Goal: Task Accomplishment & Management: Manage account settings

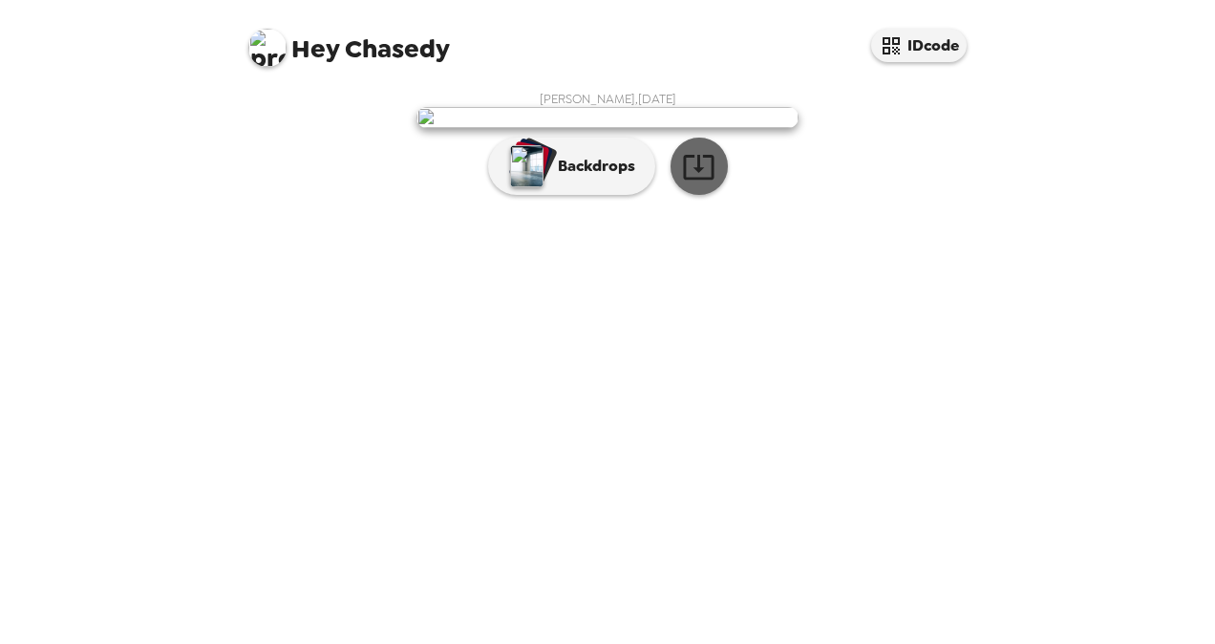
click at [695, 183] on icon "button" at bounding box center [698, 166] width 33 height 33
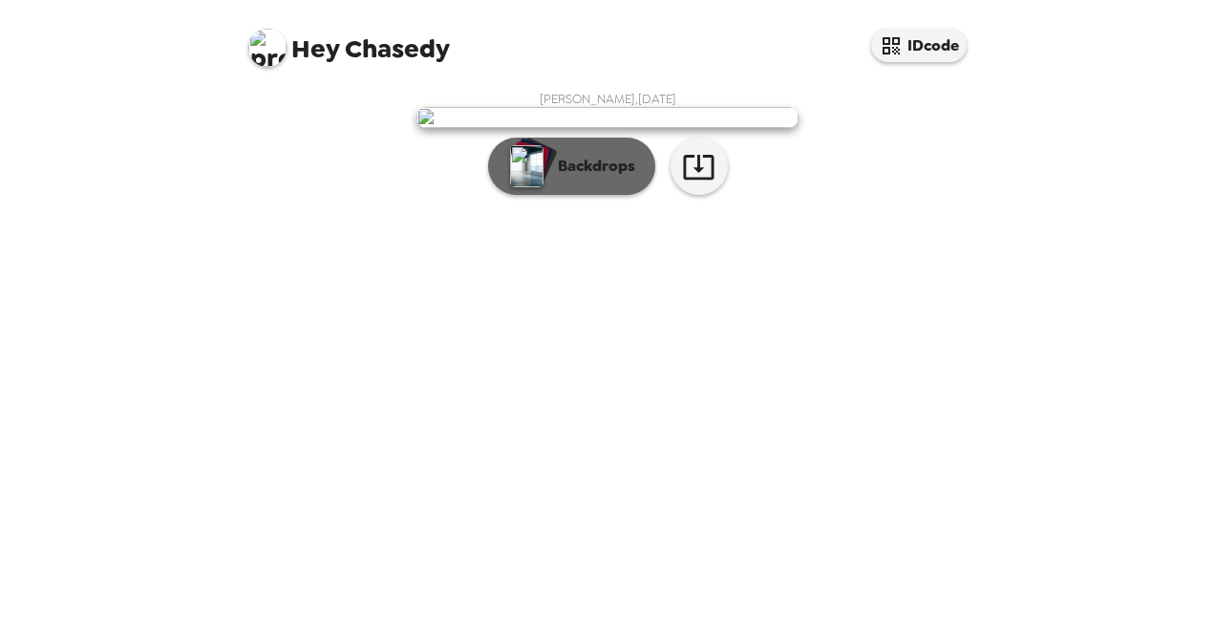
click at [605, 178] on p "Backdrops" at bounding box center [591, 166] width 87 height 23
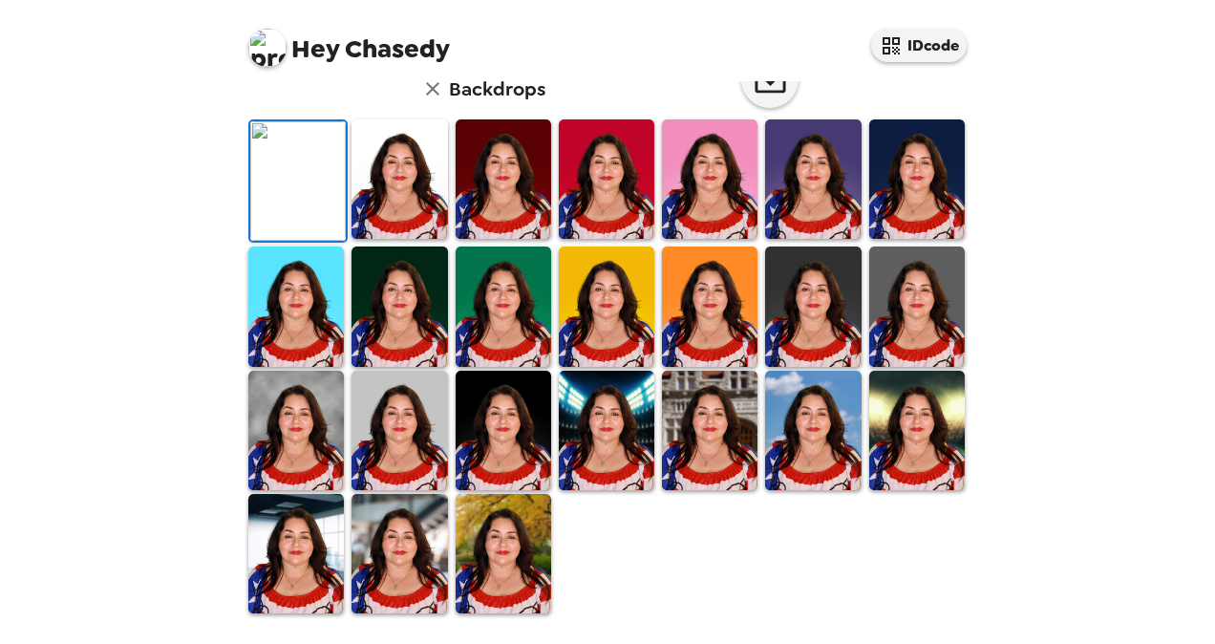
scroll to position [493, 0]
click at [120, 520] on div "Hey Chasedy IDcode Chasedy Fernandez , 09-26-2025 Backdrops" at bounding box center [607, 322] width 1215 height 644
click at [418, 239] on img at bounding box center [400, 178] width 96 height 119
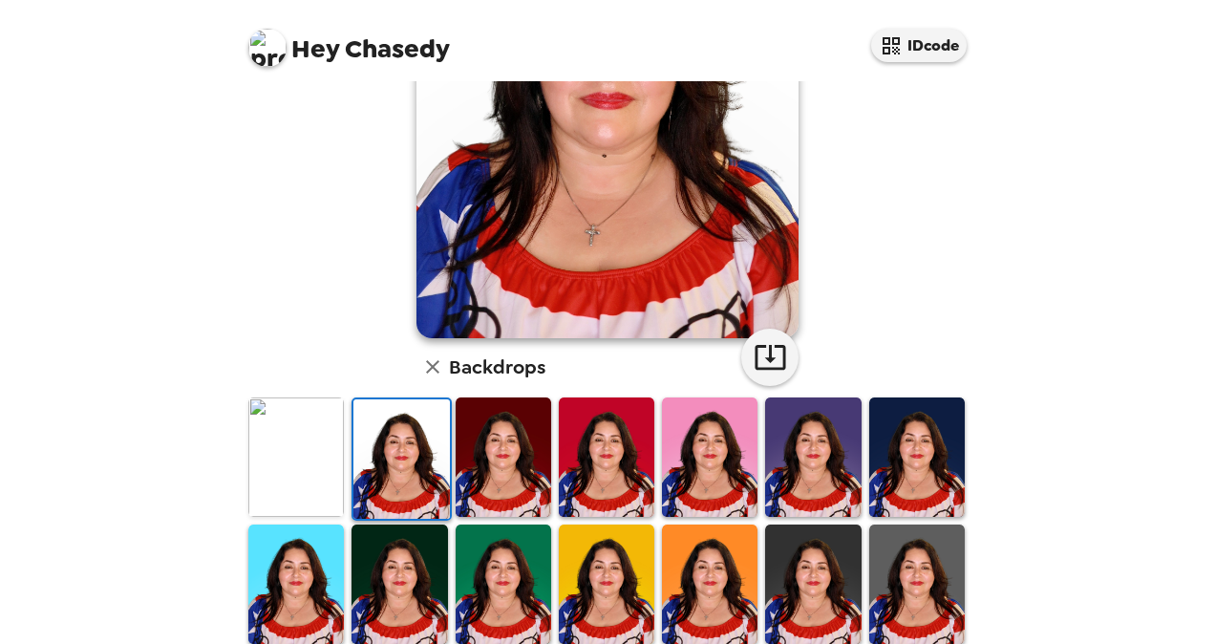
scroll to position [239, 0]
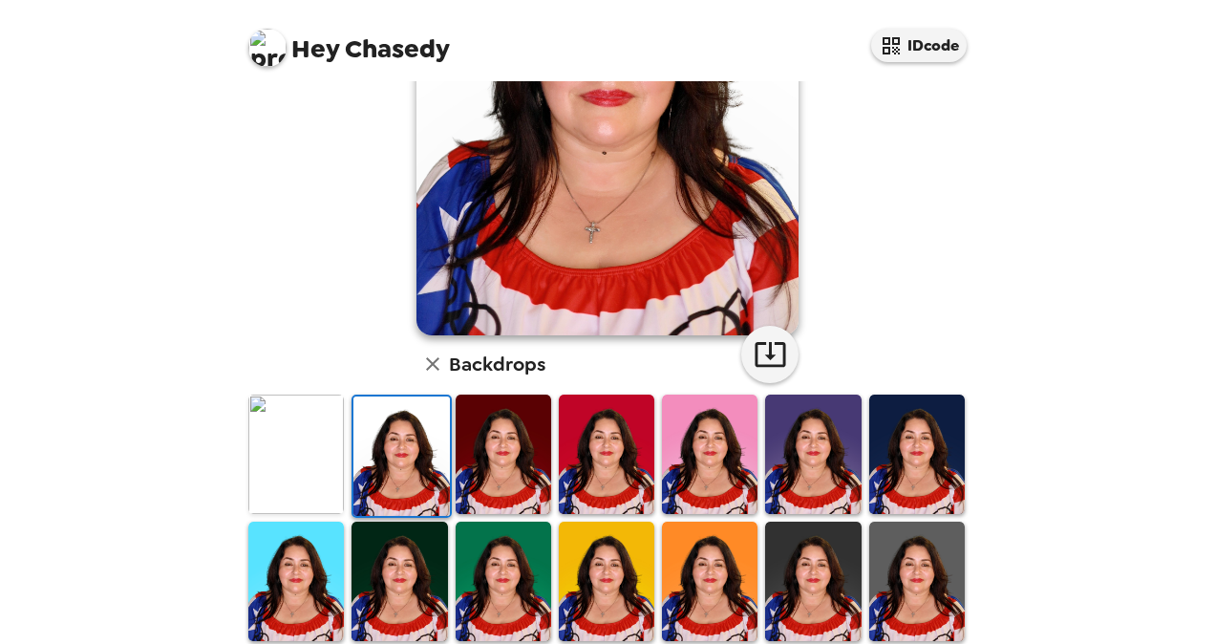
click at [476, 487] on img at bounding box center [504, 454] width 96 height 119
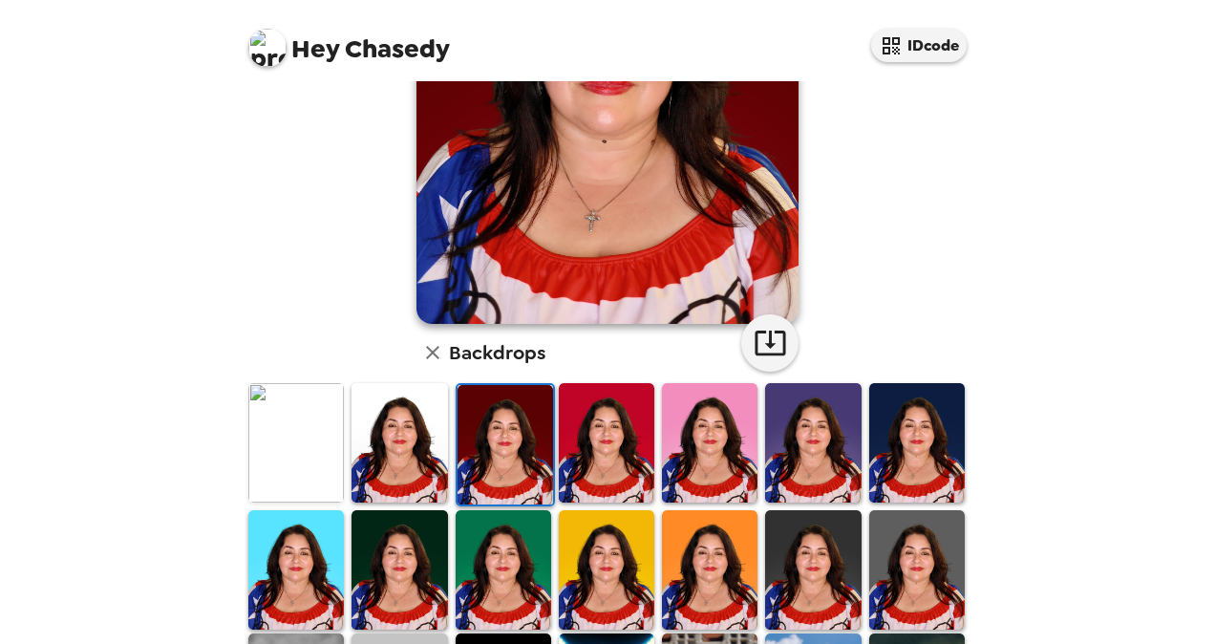
scroll to position [253, 0]
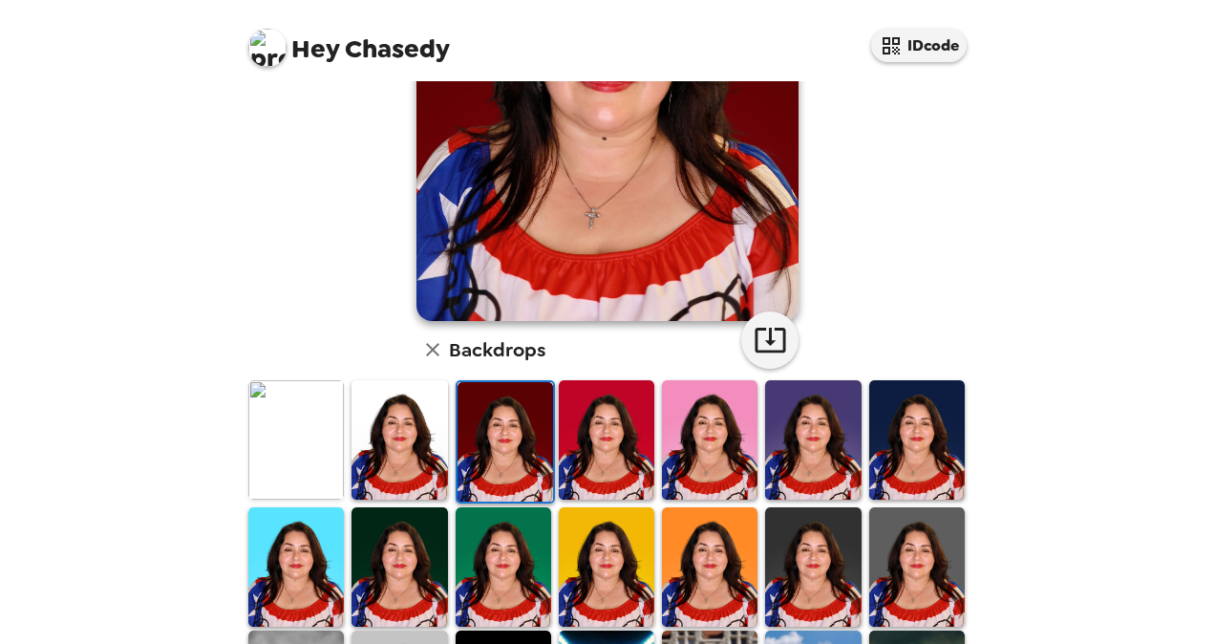
click at [616, 468] on img at bounding box center [607, 439] width 96 height 119
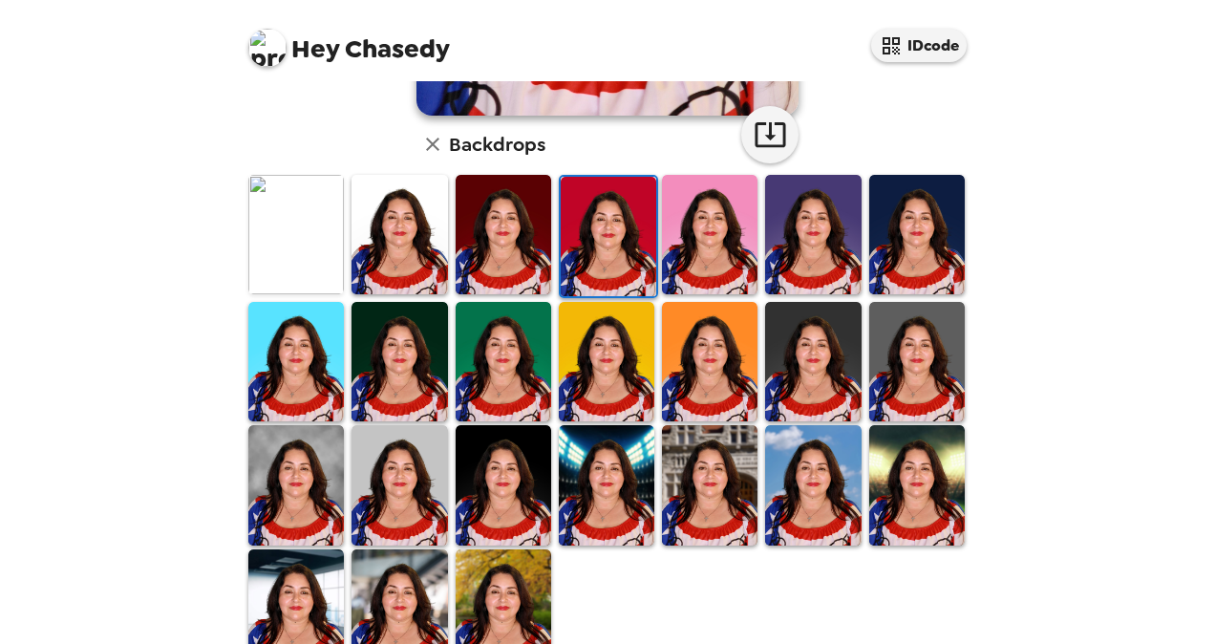
scroll to position [479, 0]
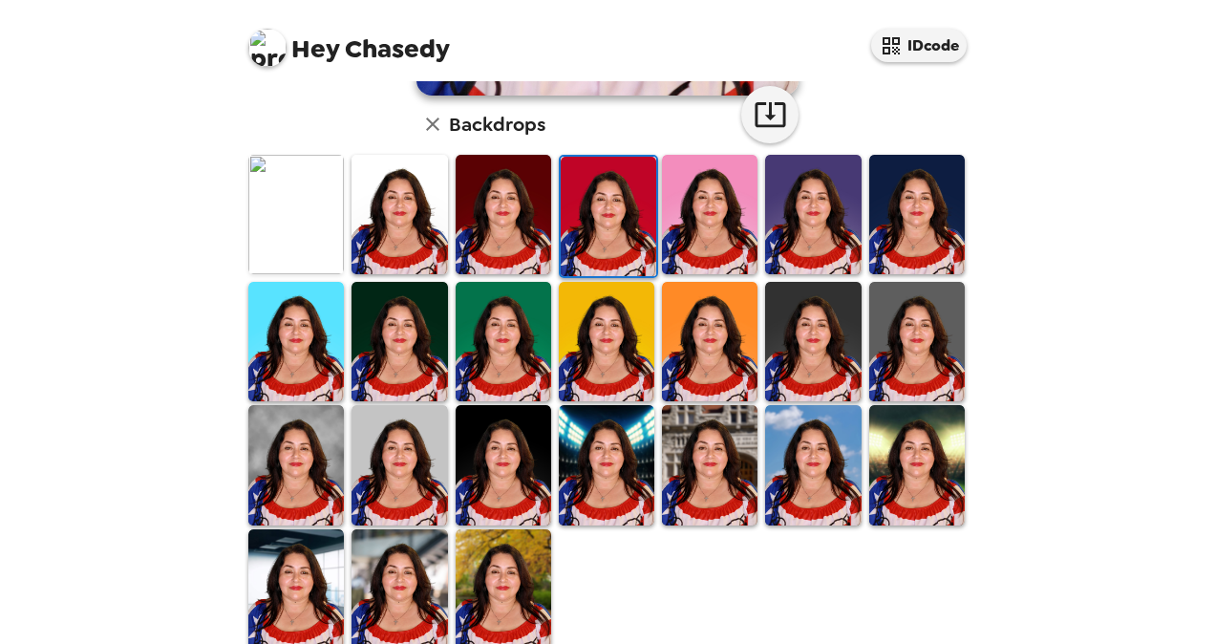
click at [697, 225] on img at bounding box center [710, 214] width 96 height 119
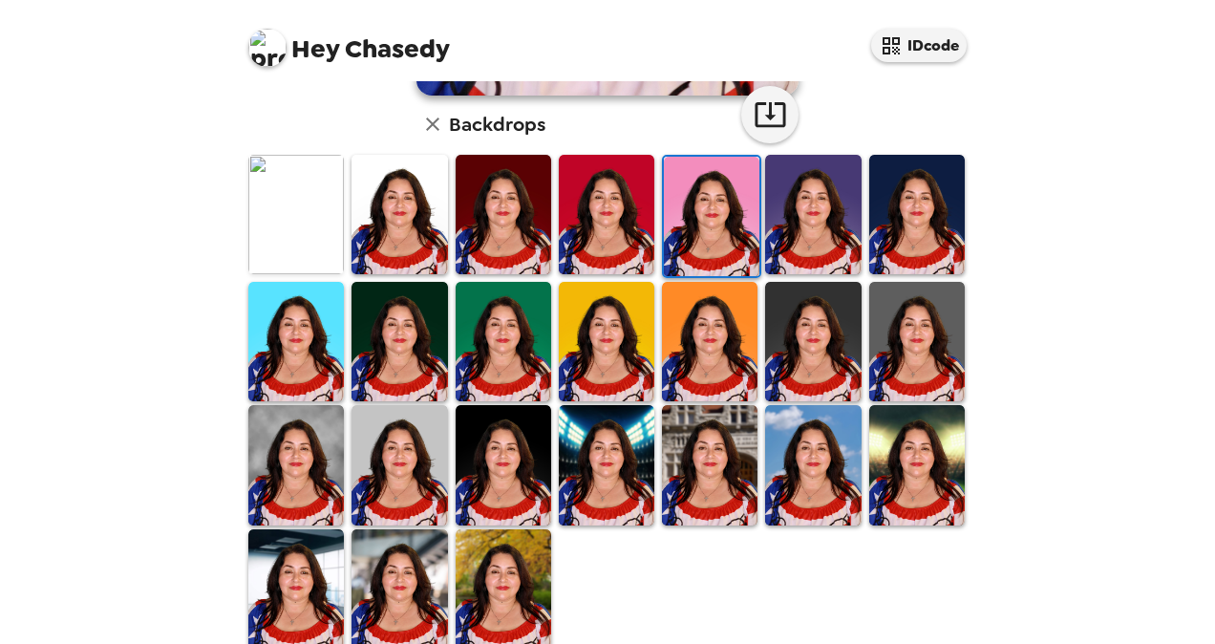
click at [560, 216] on img at bounding box center [607, 214] width 96 height 119
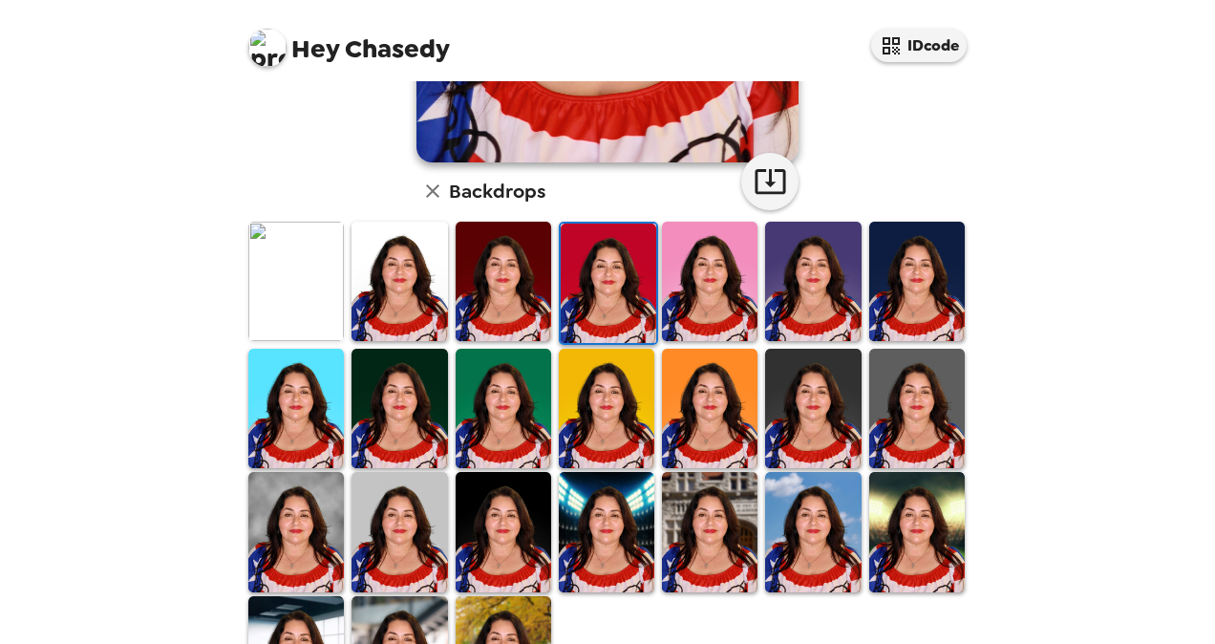
scroll to position [401, 0]
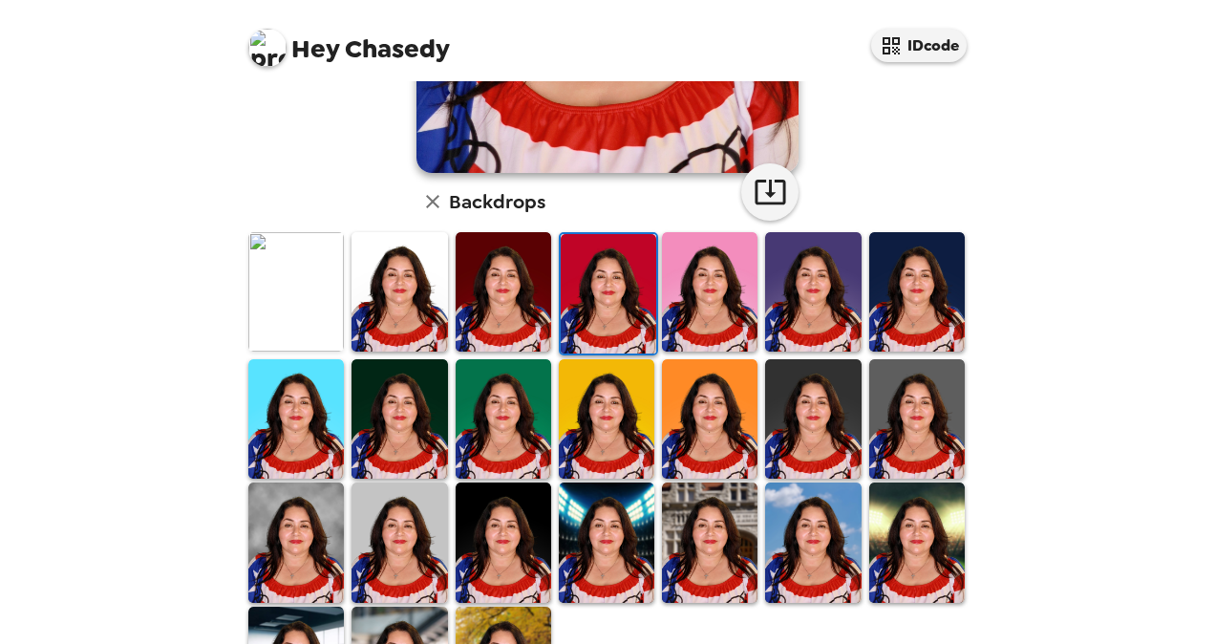
click at [692, 308] on img at bounding box center [710, 291] width 96 height 119
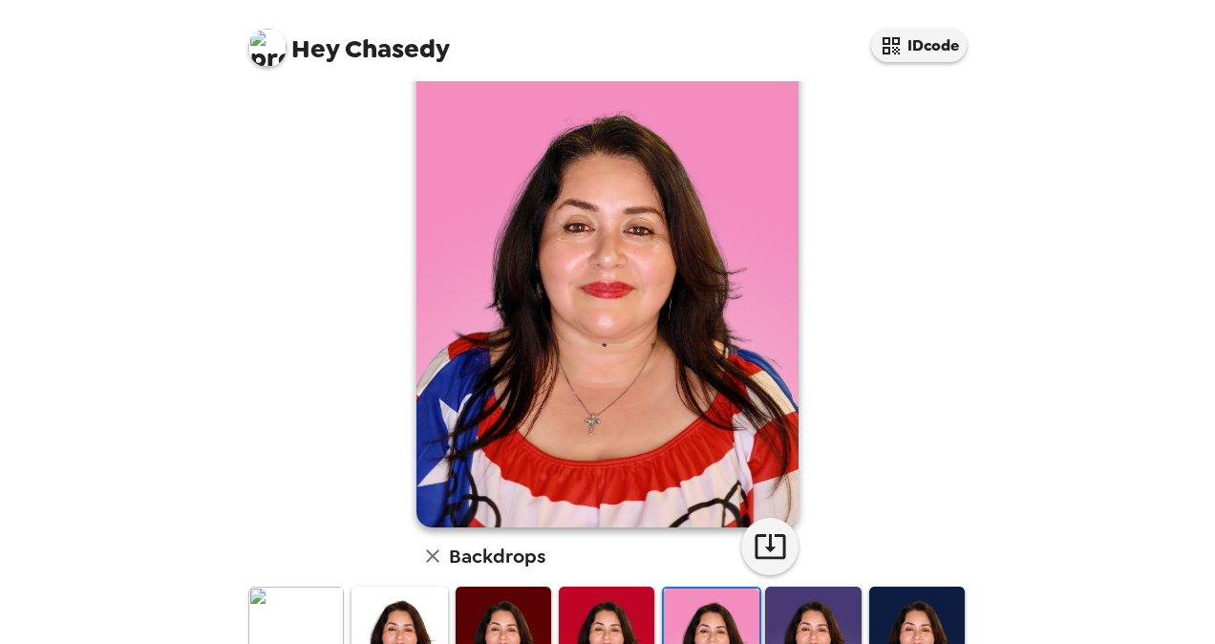
scroll to position [46, 0]
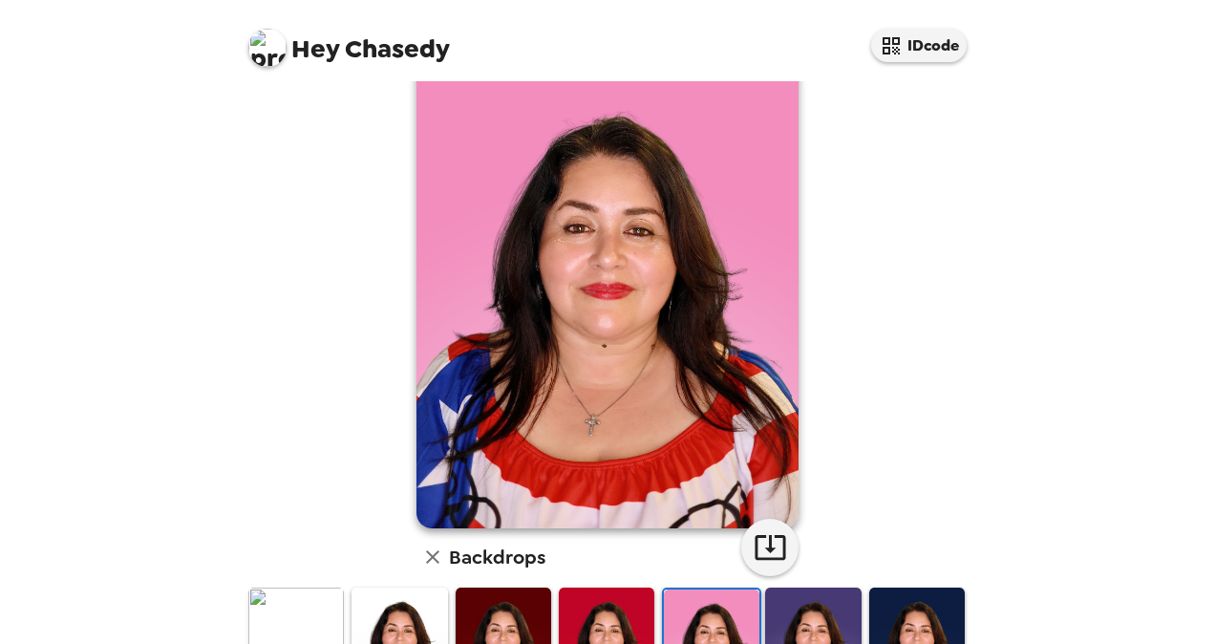
click at [613, 602] on img at bounding box center [607, 647] width 96 height 119
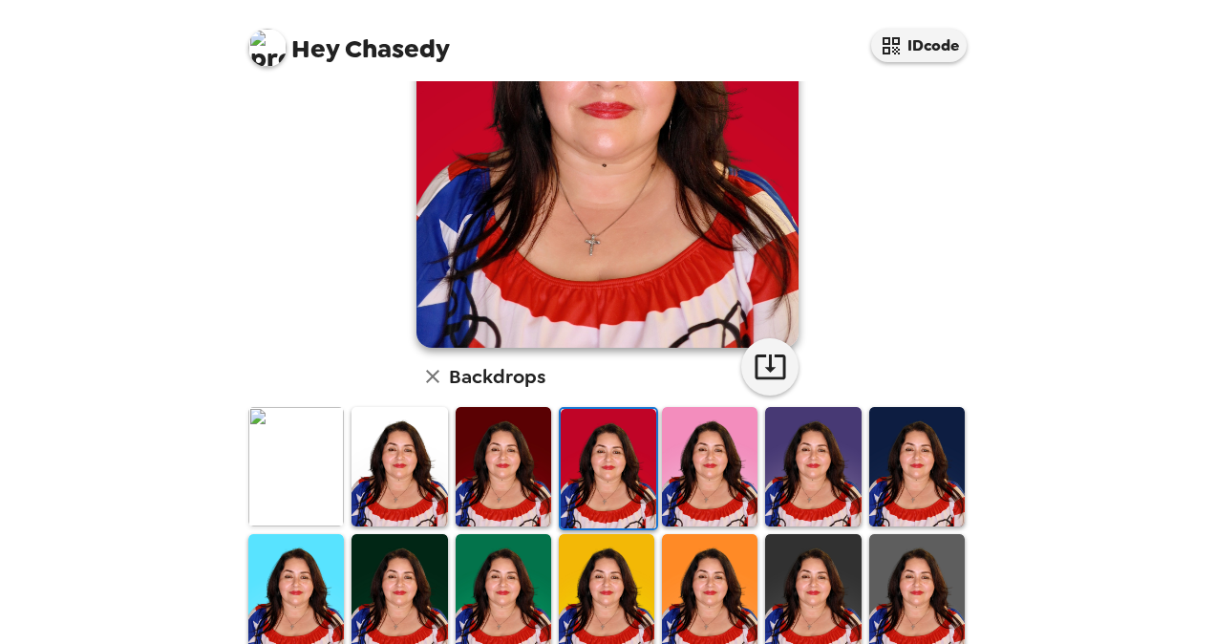
scroll to position [225, 0]
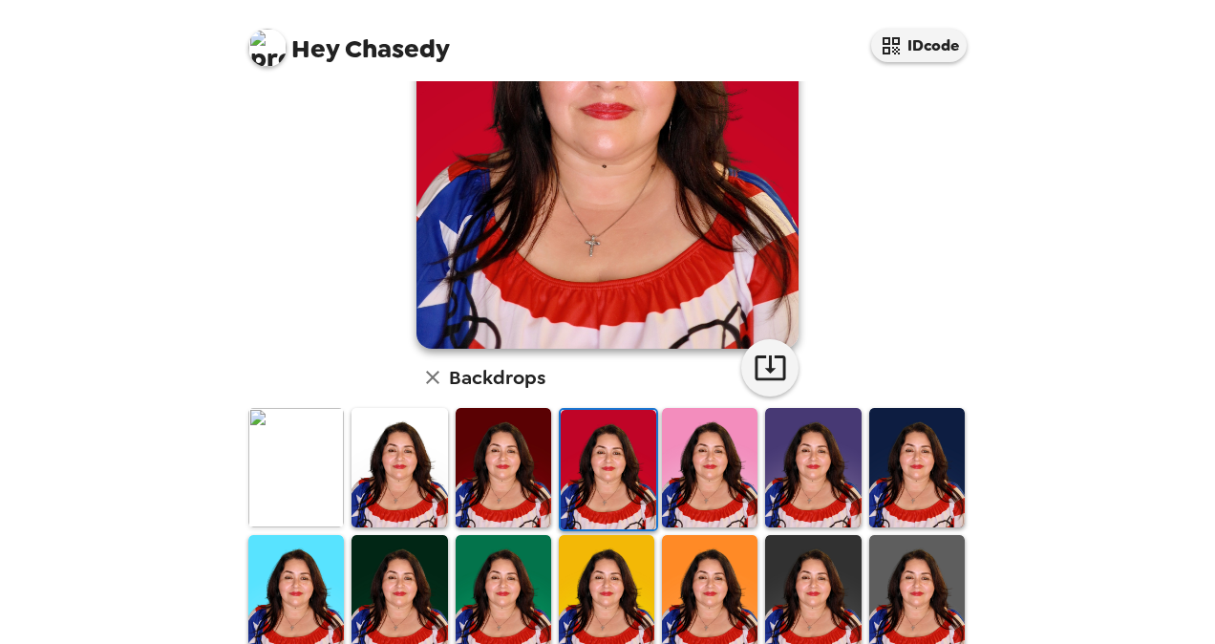
drag, startPoint x: 990, startPoint y: 268, endPoint x: 982, endPoint y: 319, distance: 52.2
click at [982, 319] on div "Hey Chasedy IDcode Chasedy Fernandez , 09-26-2025 Backdrops" at bounding box center [607, 322] width 1215 height 644
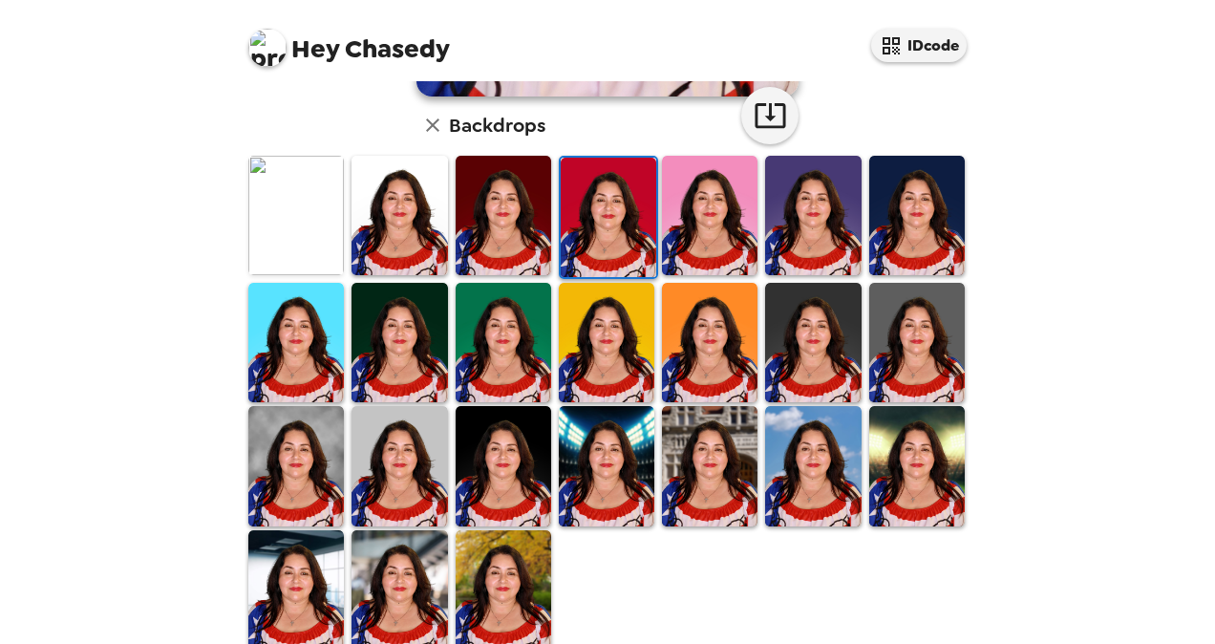
scroll to position [504, 0]
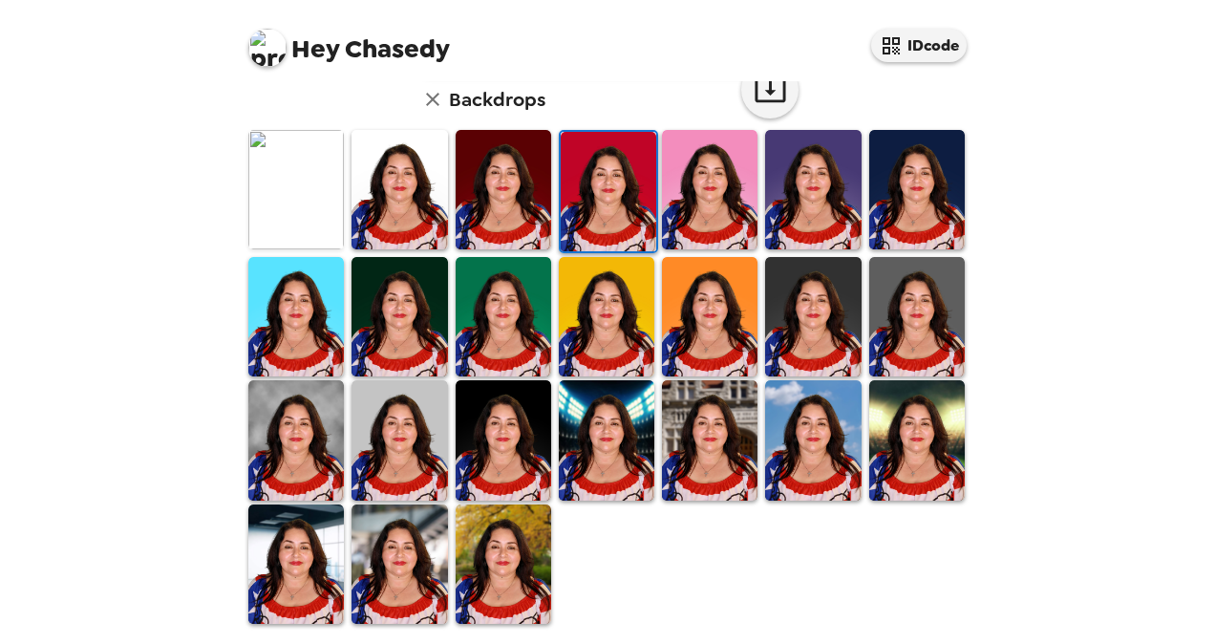
click at [375, 282] on img at bounding box center [400, 316] width 96 height 119
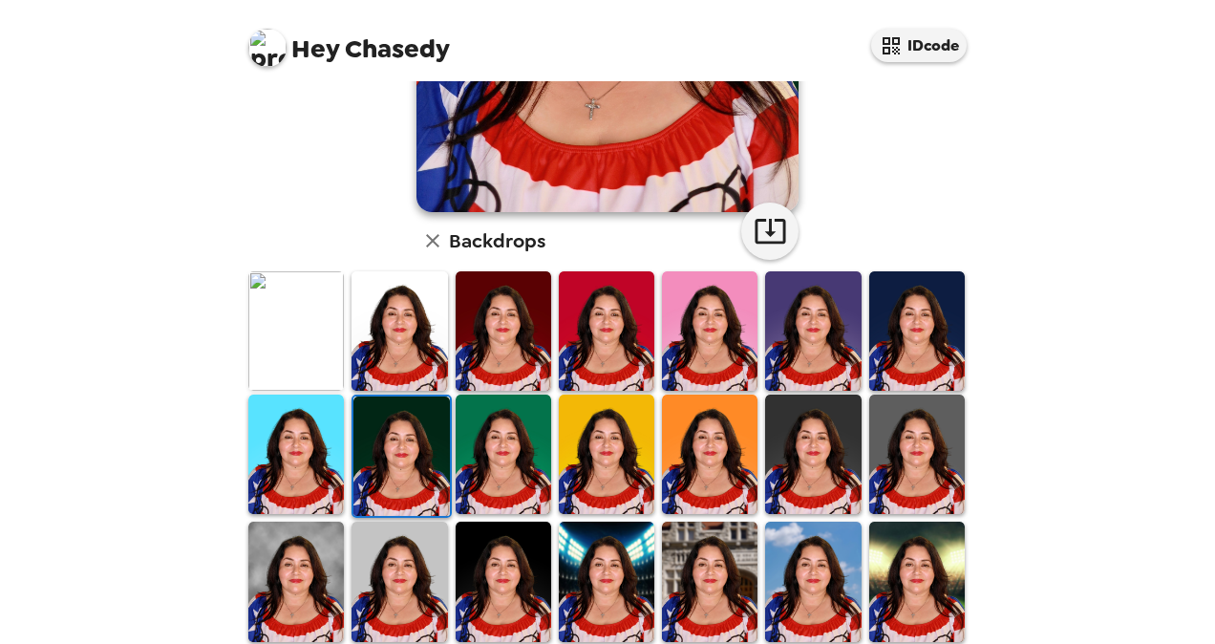
scroll to position [363, 0]
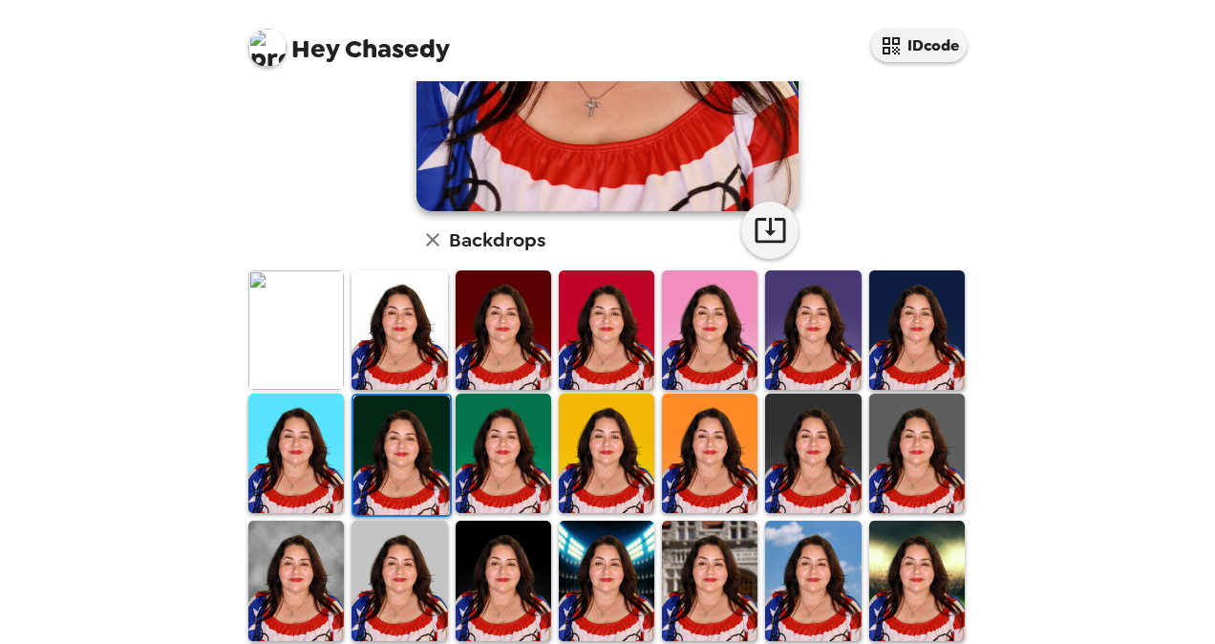
click at [510, 397] on img at bounding box center [504, 453] width 96 height 119
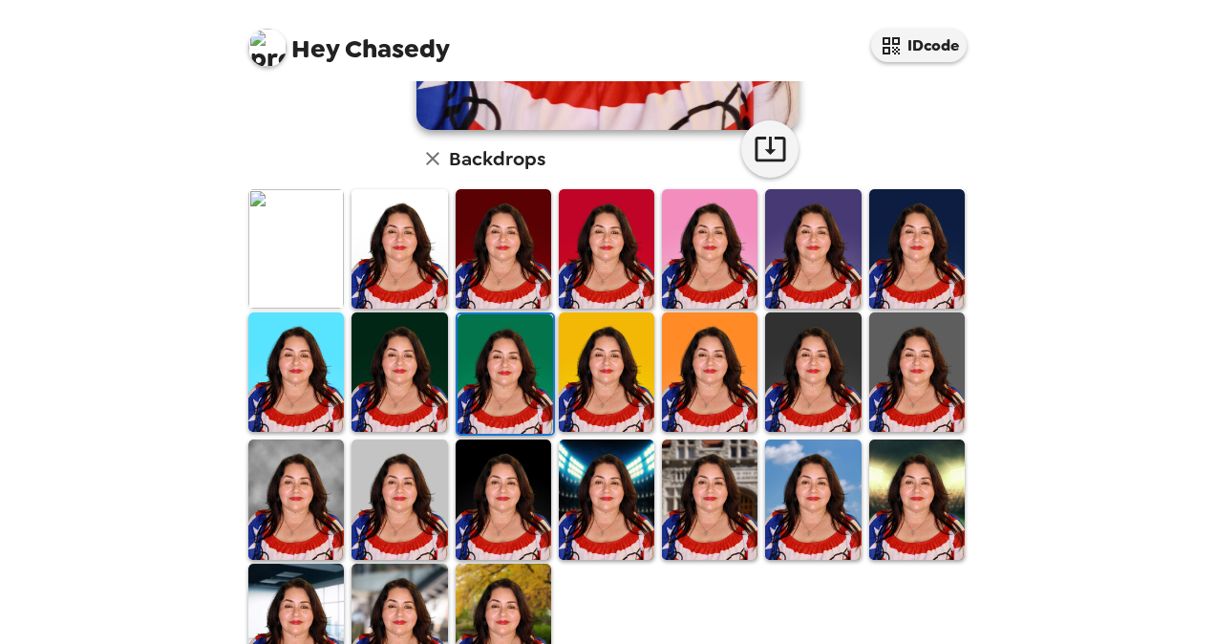
scroll to position [504, 0]
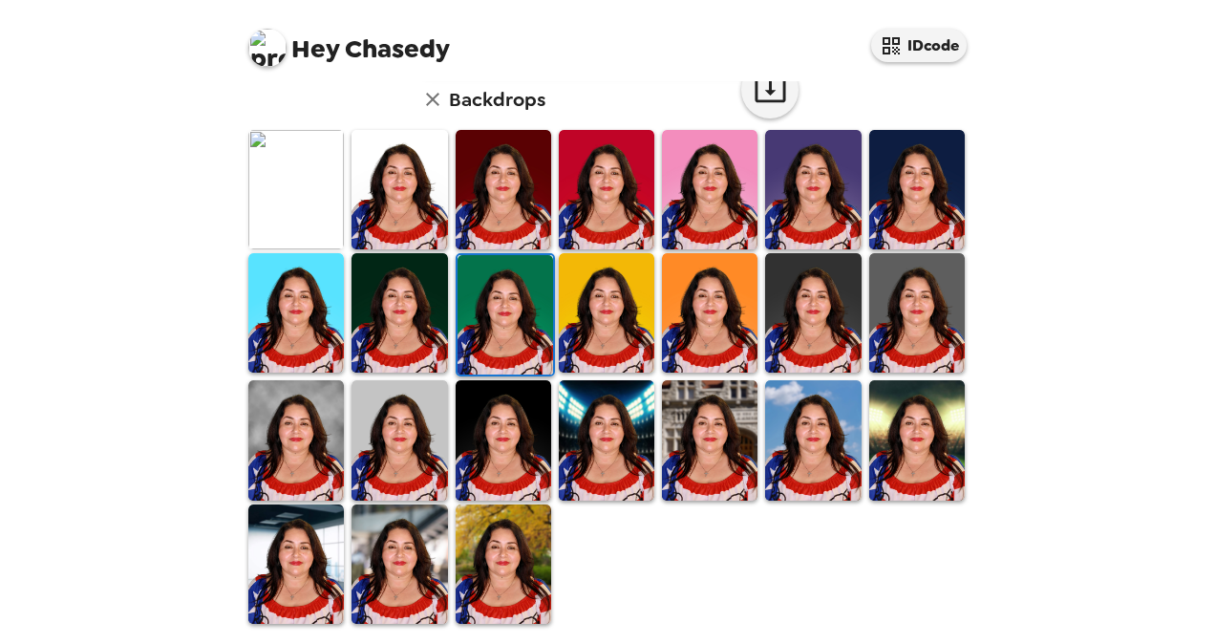
click at [626, 277] on img at bounding box center [607, 312] width 96 height 119
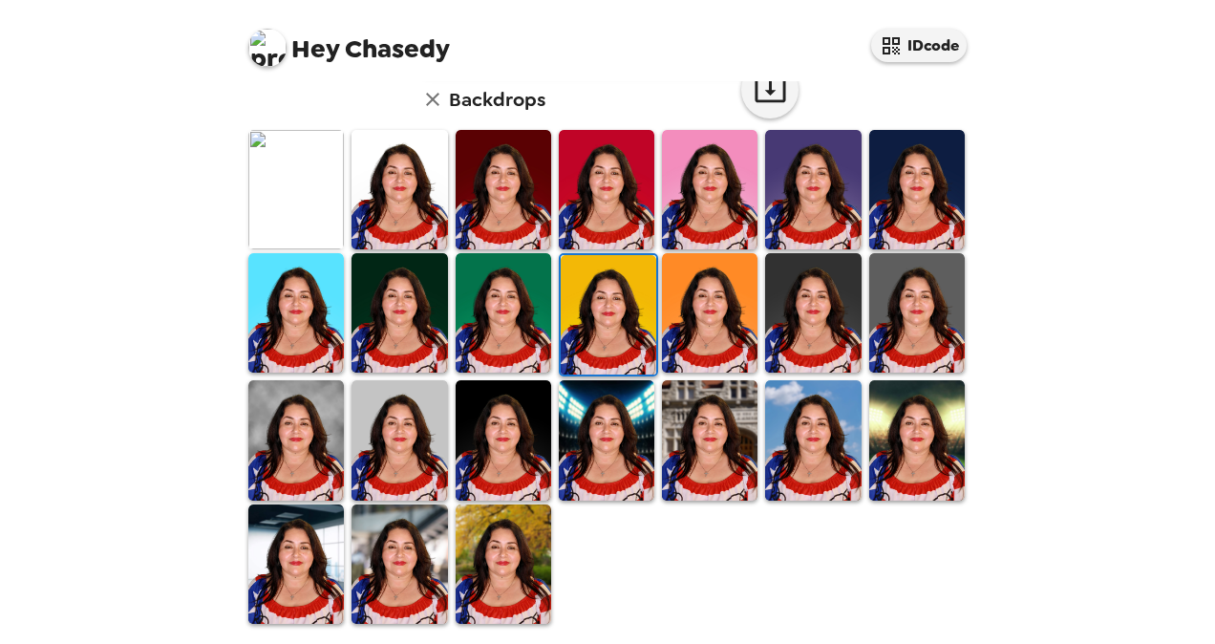
click at [924, 357] on img at bounding box center [917, 312] width 96 height 119
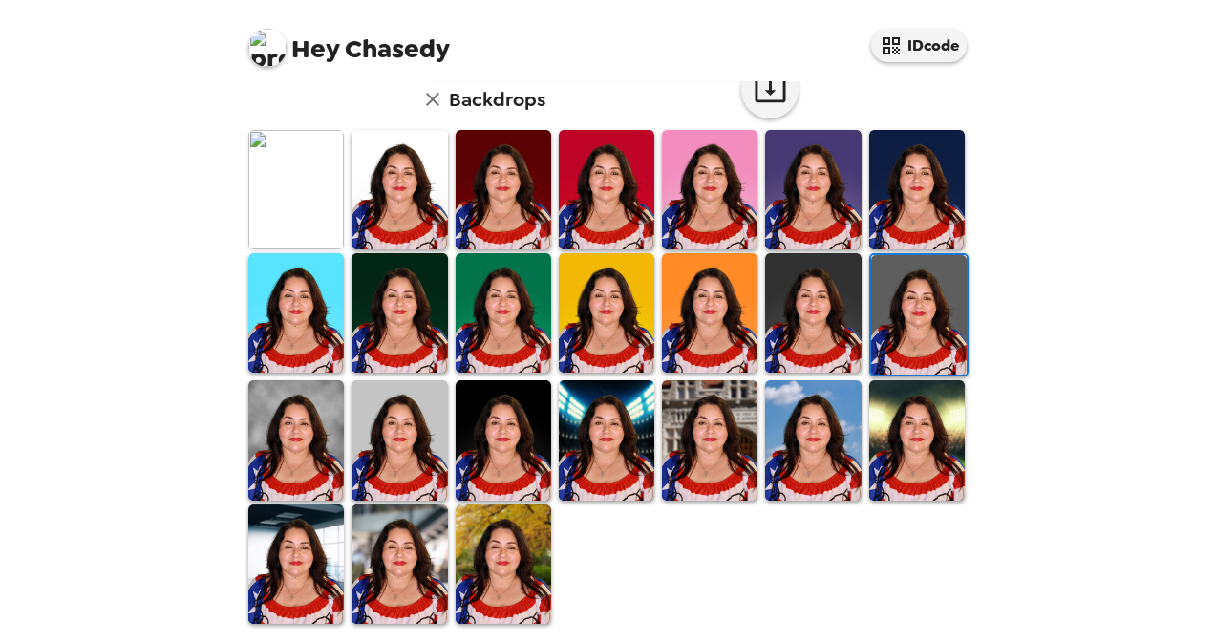
click at [262, 424] on img at bounding box center [296, 439] width 96 height 119
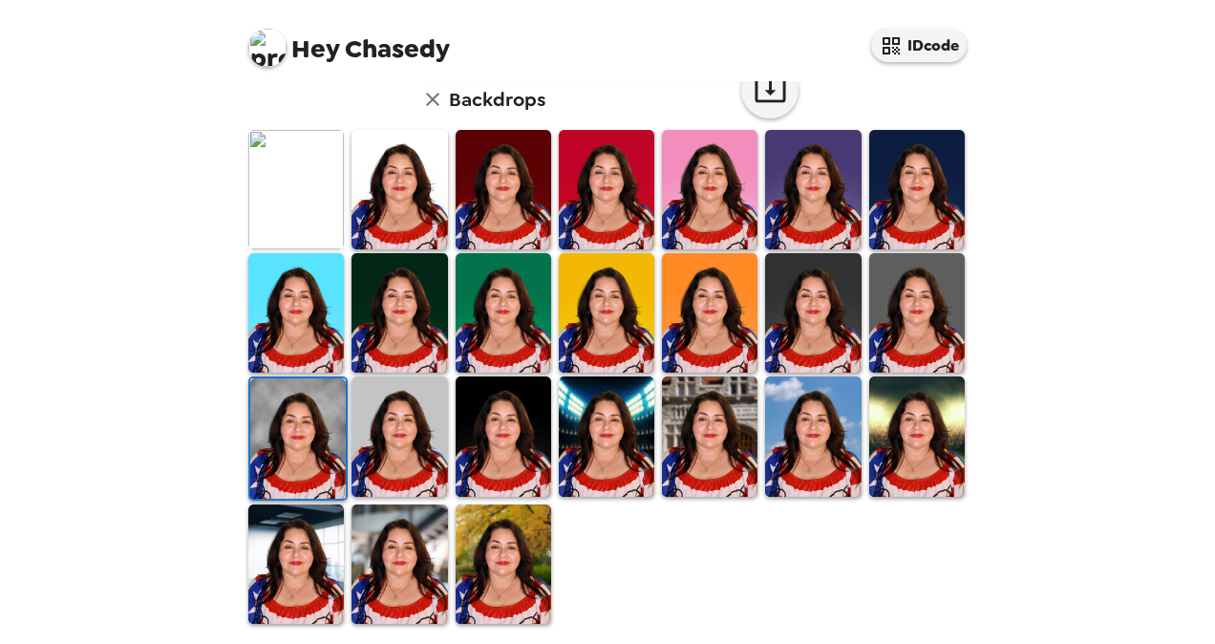
click at [432, 440] on img at bounding box center [400, 435] width 96 height 119
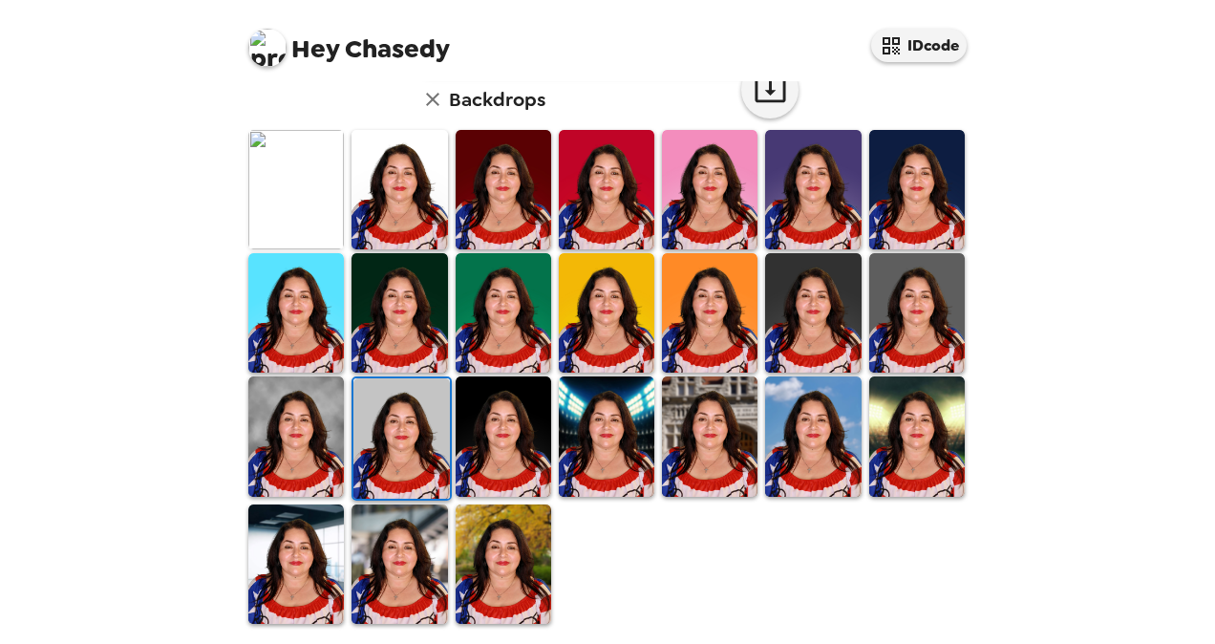
click at [598, 449] on img at bounding box center [607, 435] width 96 height 119
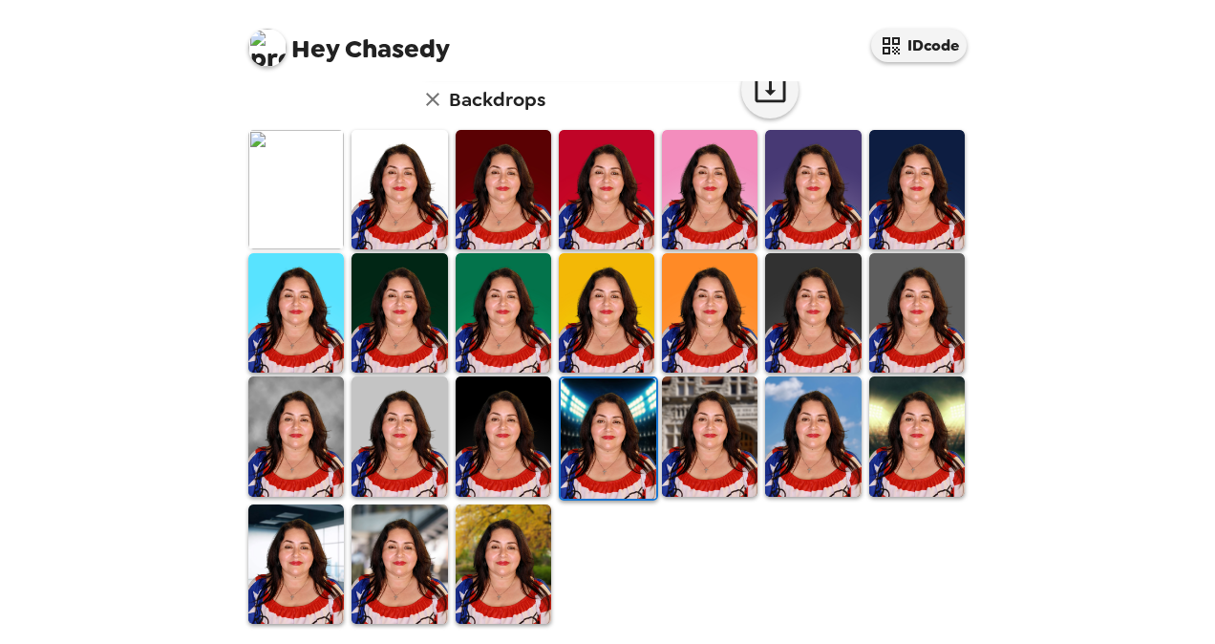
click at [707, 457] on img at bounding box center [710, 435] width 96 height 119
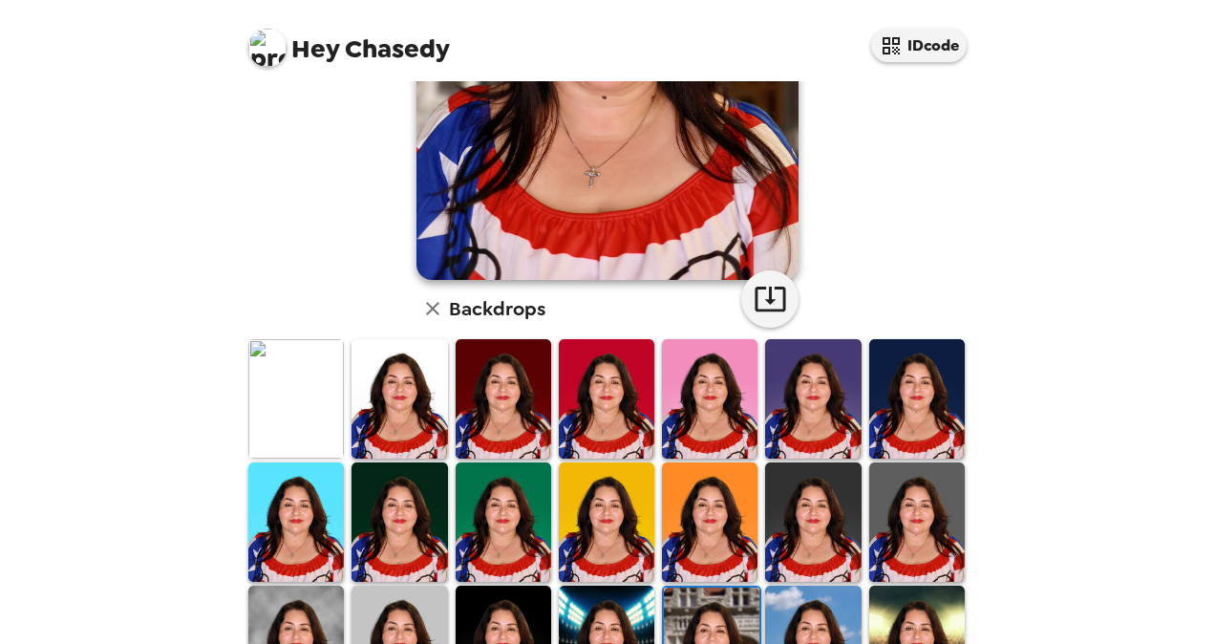
scroll to position [504, 0]
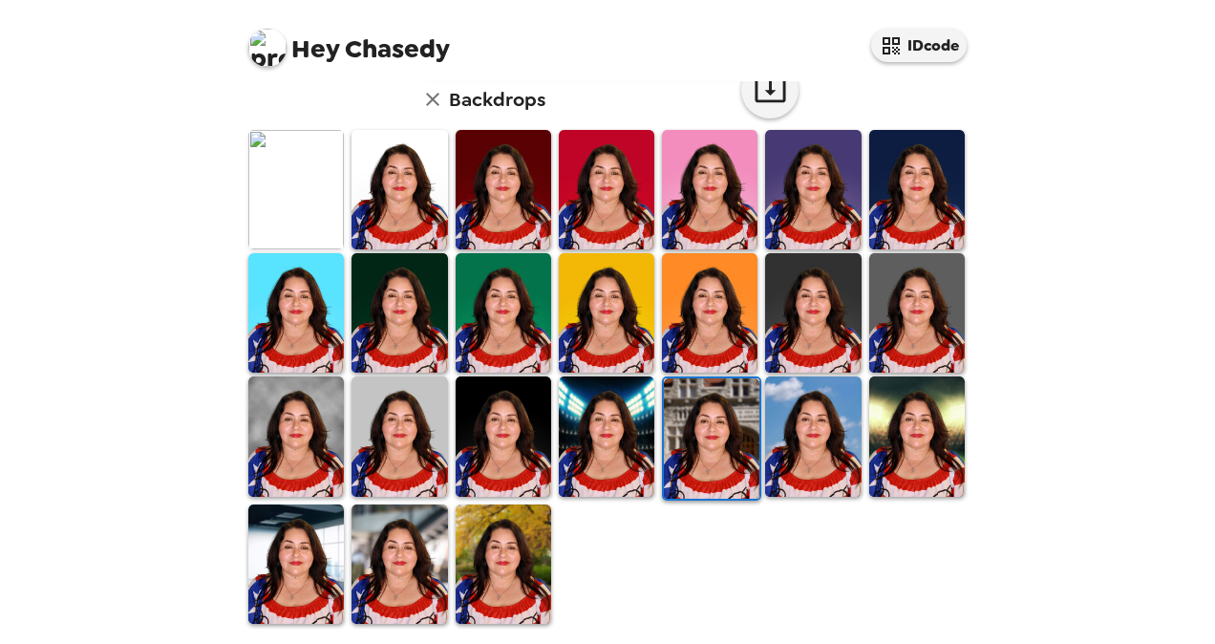
click at [386, 568] on img at bounding box center [400, 563] width 96 height 119
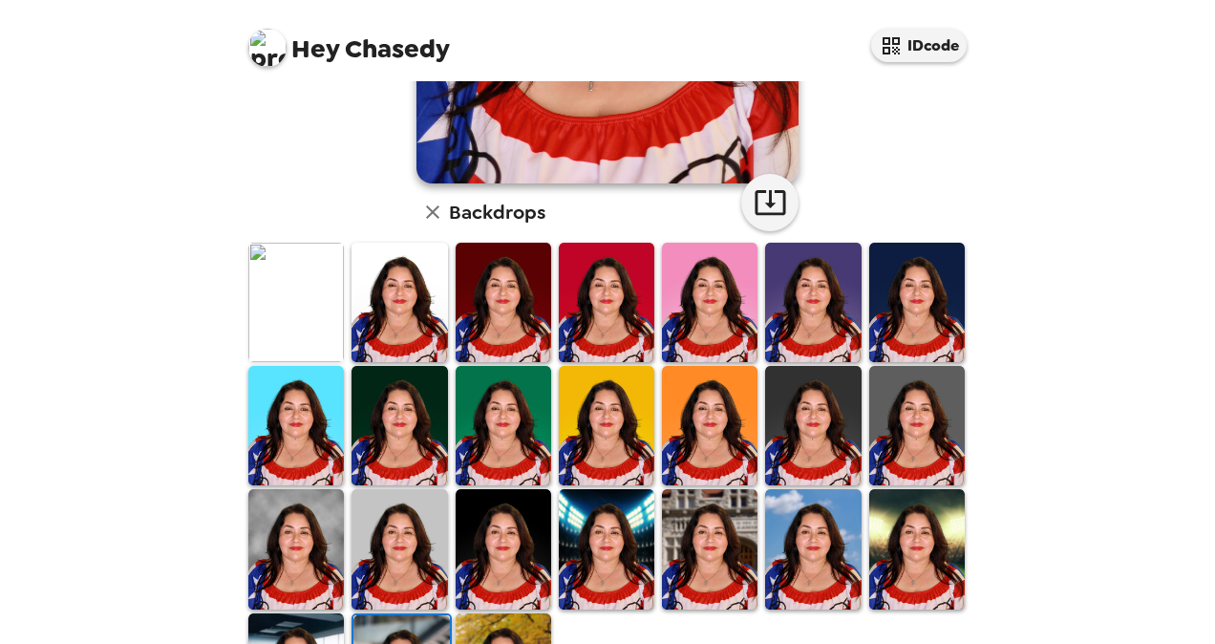
scroll to position [396, 0]
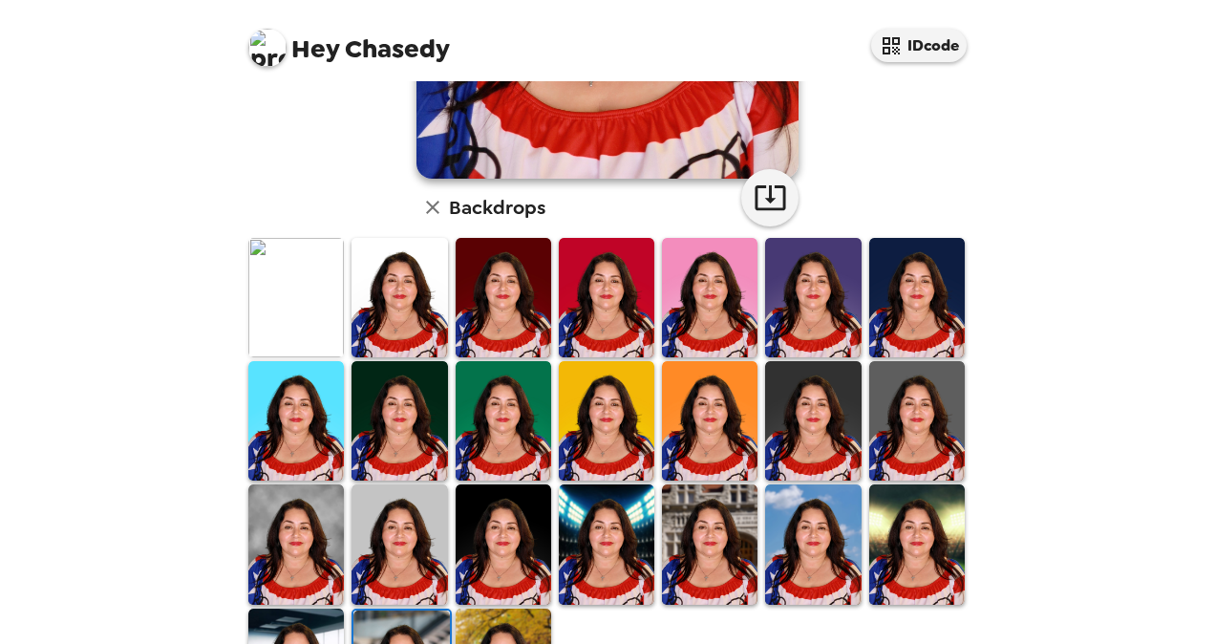
click at [837, 499] on img at bounding box center [813, 543] width 96 height 119
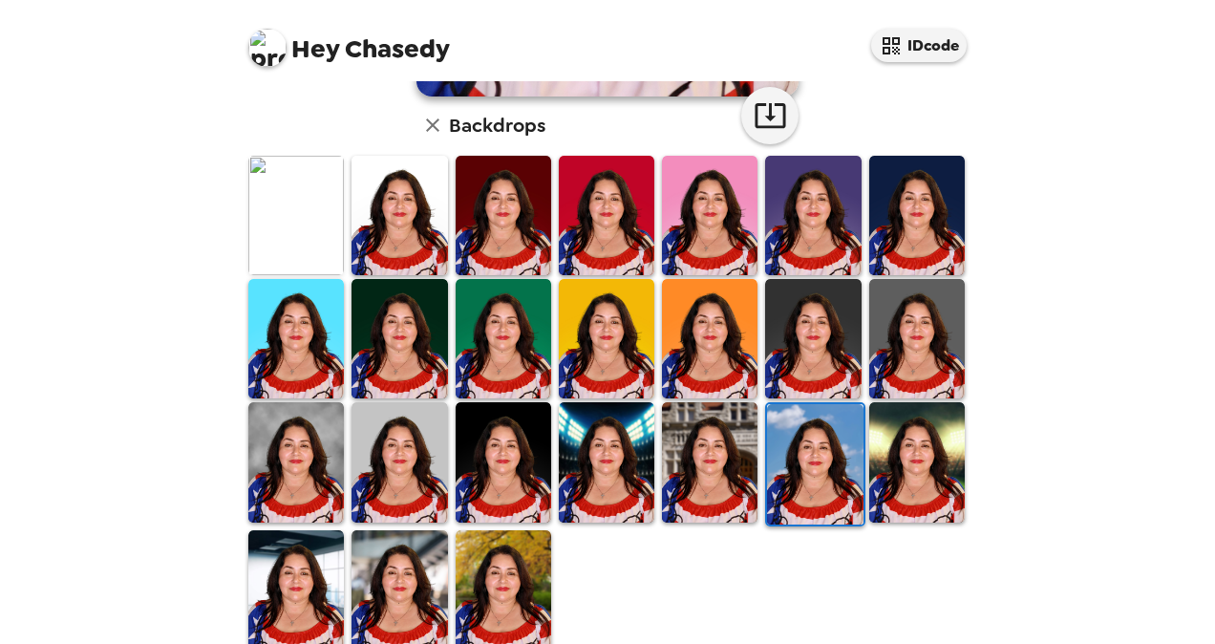
scroll to position [504, 0]
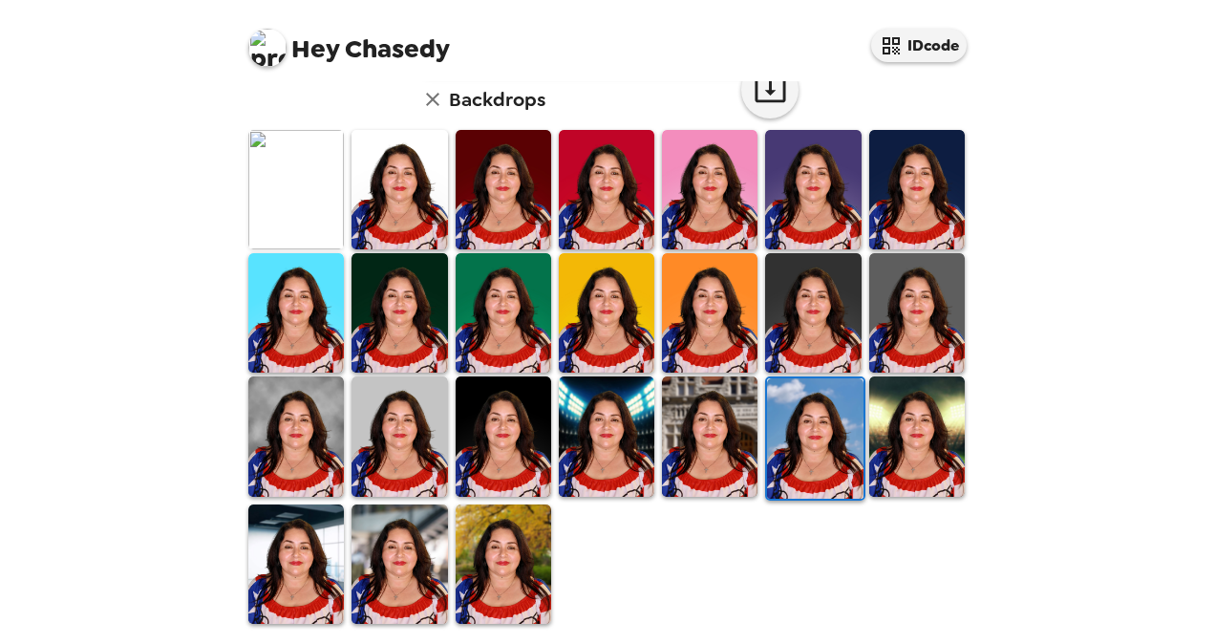
click at [665, 289] on img at bounding box center [710, 312] width 96 height 119
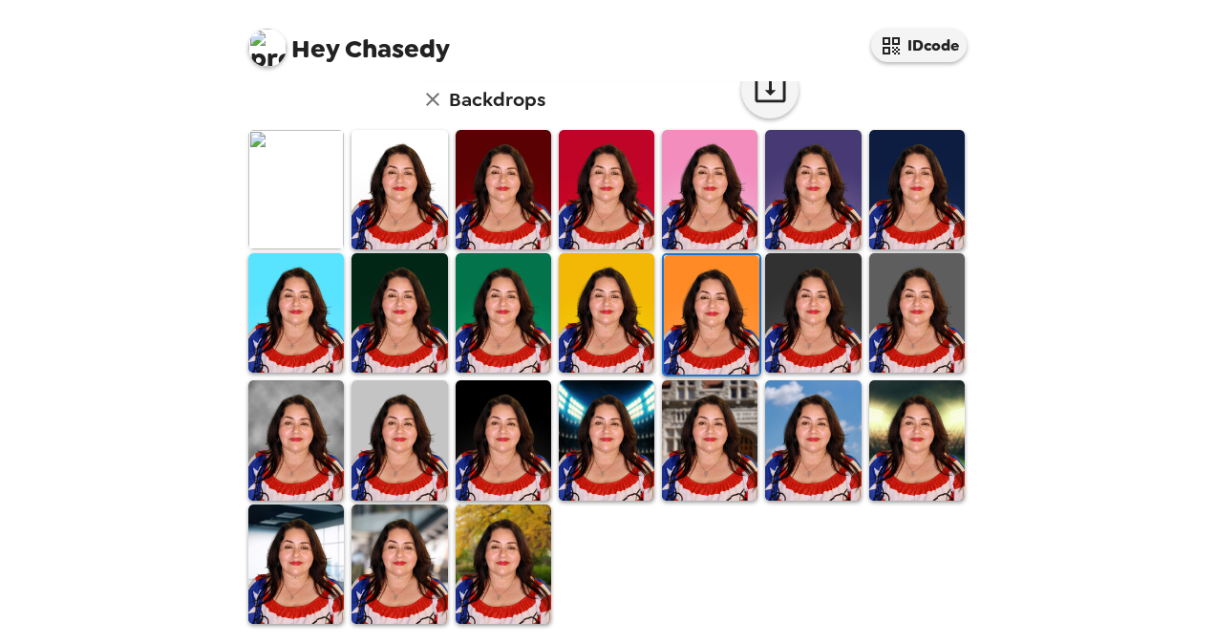
click at [829, 181] on img at bounding box center [813, 189] width 96 height 119
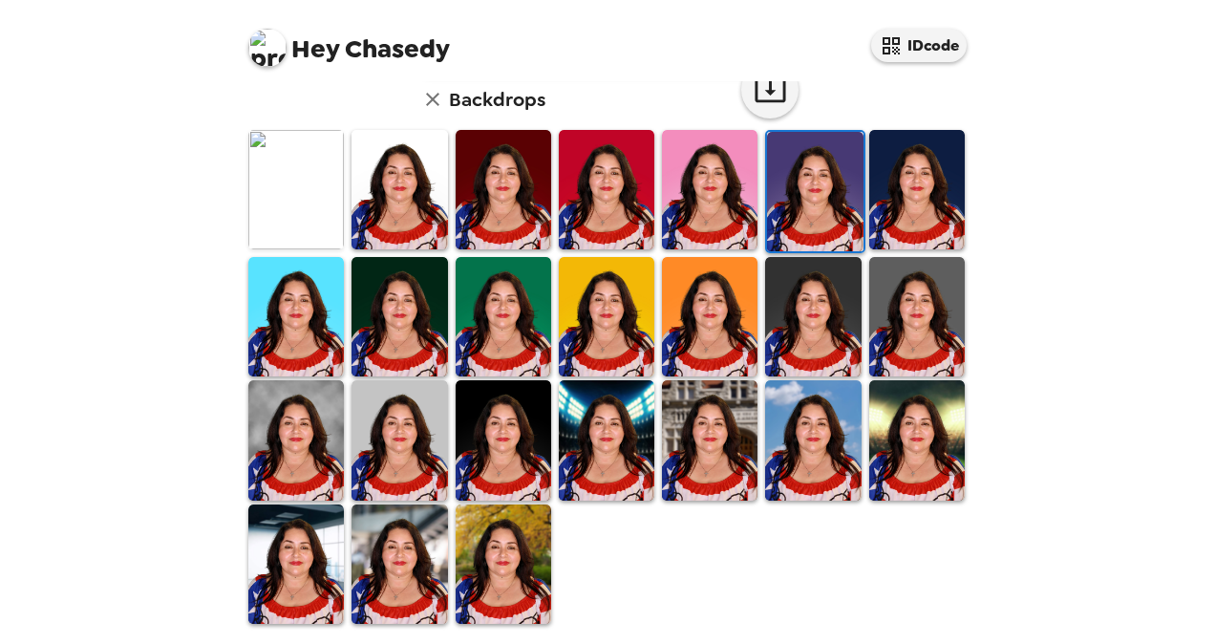
click at [902, 177] on img at bounding box center [917, 189] width 96 height 119
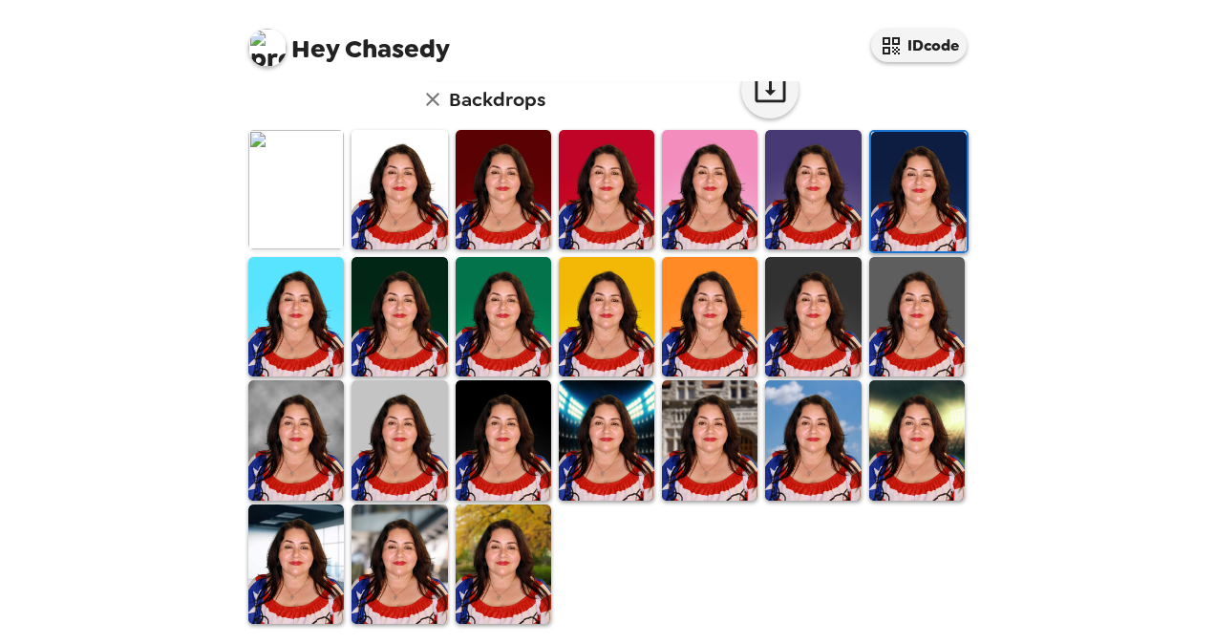
click at [397, 315] on img at bounding box center [400, 316] width 96 height 119
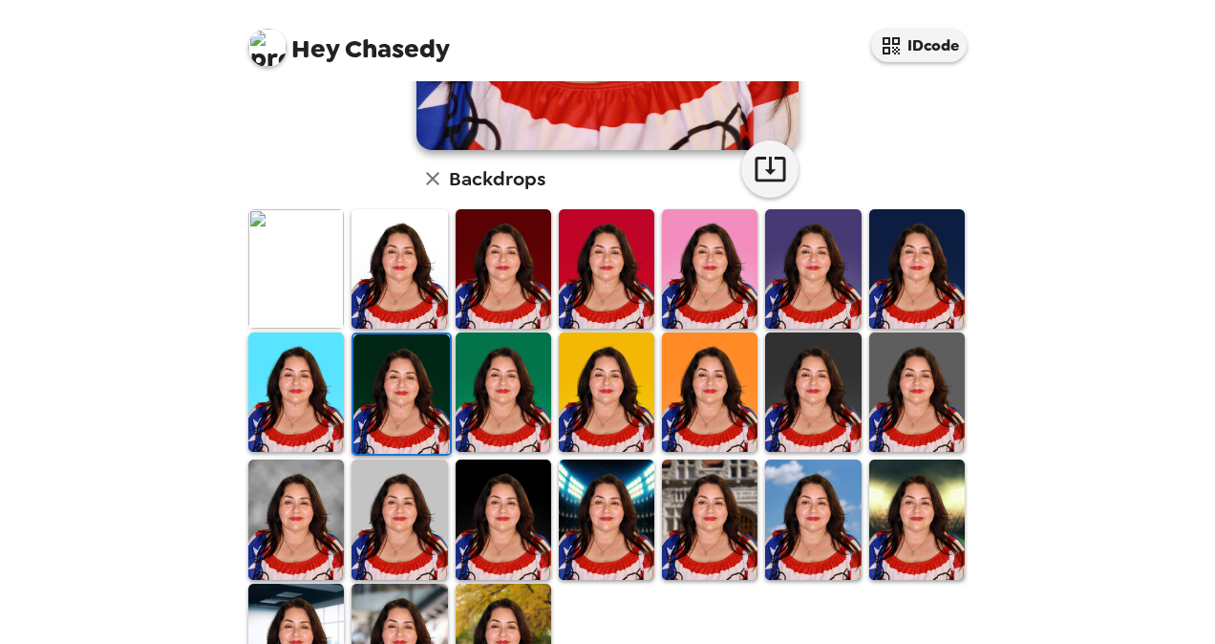
scroll to position [430, 0]
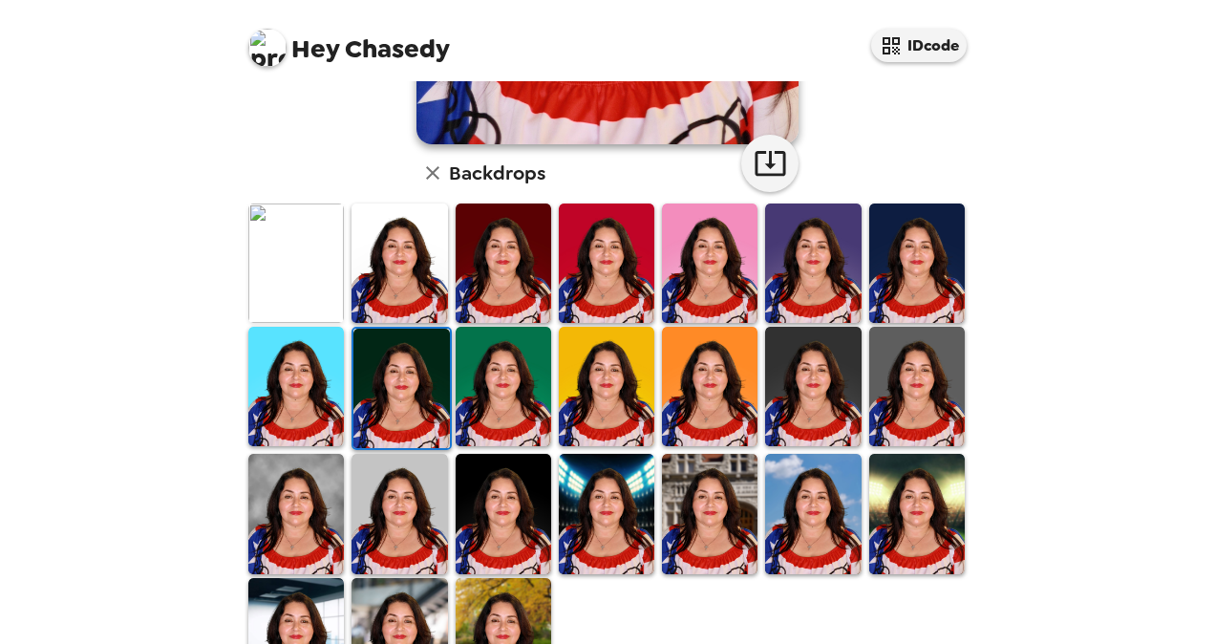
click at [527, 256] on img at bounding box center [504, 263] width 96 height 119
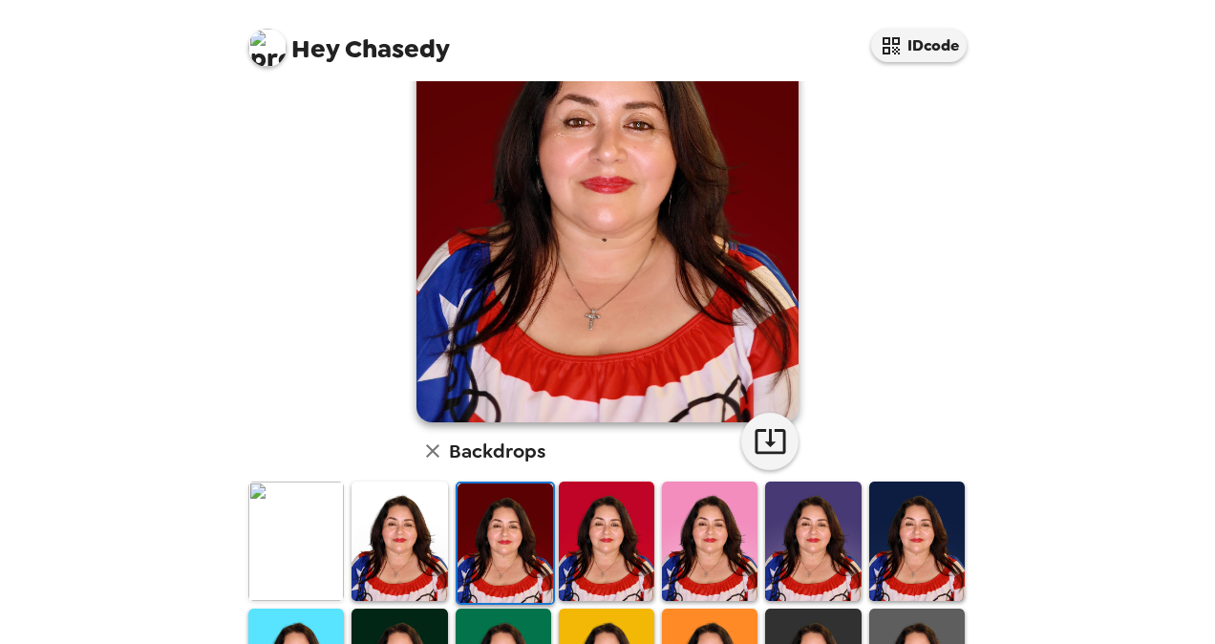
scroll to position [0, 0]
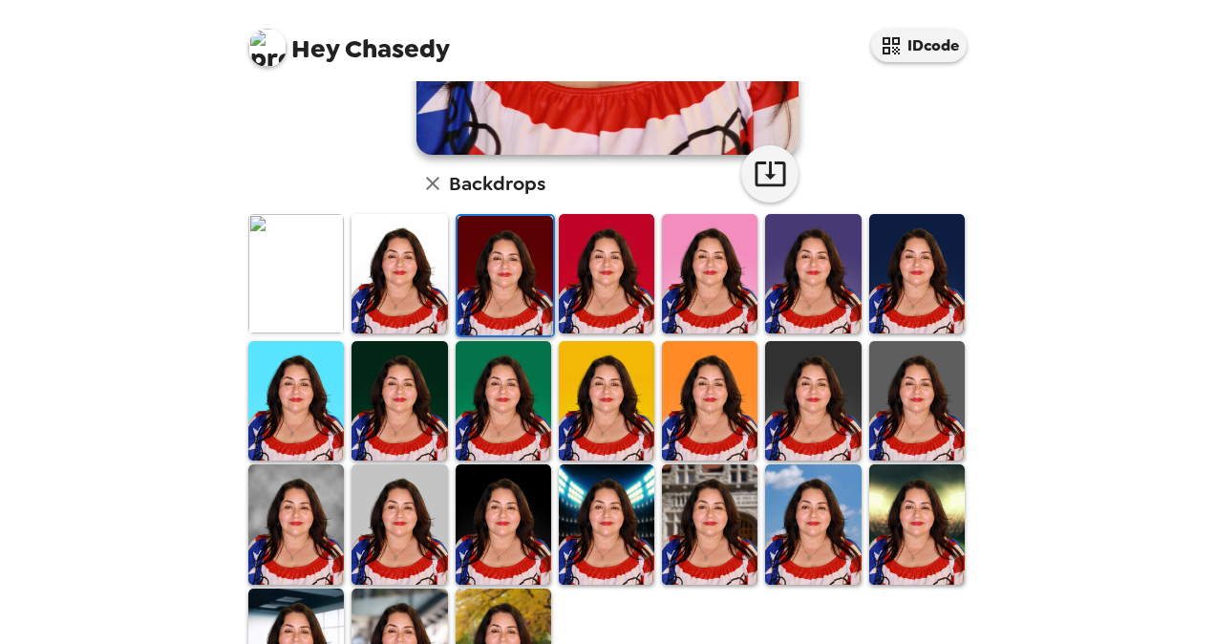
scroll to position [461, 0]
